Goal: Task Accomplishment & Management: Use online tool/utility

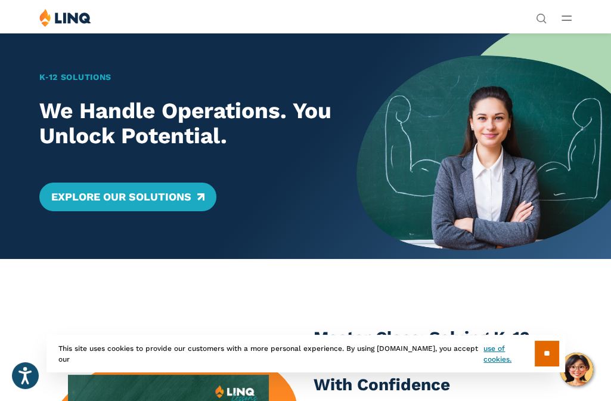
click at [564, 16] on line "Open Main Menu" at bounding box center [566, 16] width 9 height 0
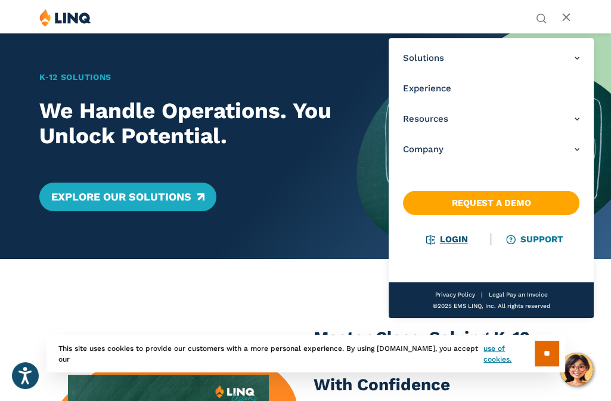
click at [453, 241] on link "Login" at bounding box center [447, 239] width 41 height 11
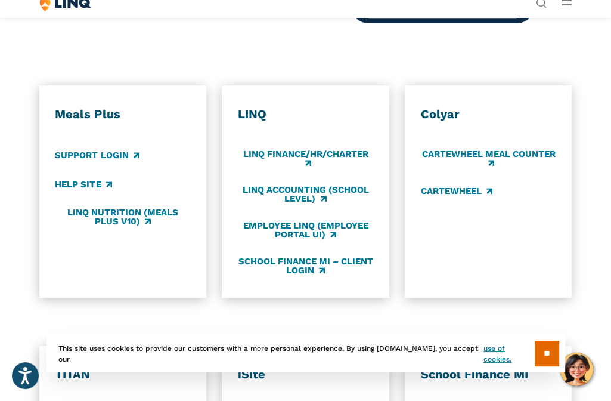
scroll to position [515, 0]
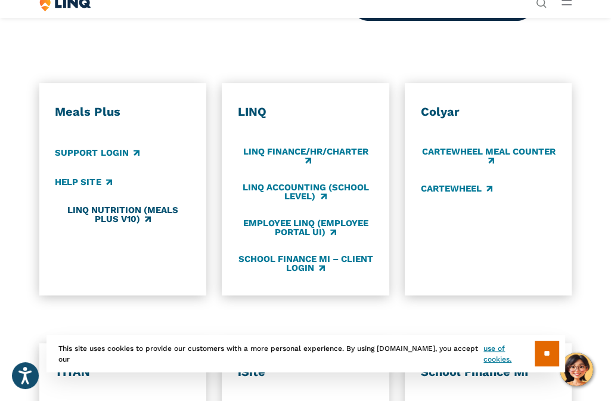
click at [144, 221] on link "LINQ Nutrition (Meals Plus v10)" at bounding box center [122, 214] width 135 height 20
